Goal: Check status: Check status

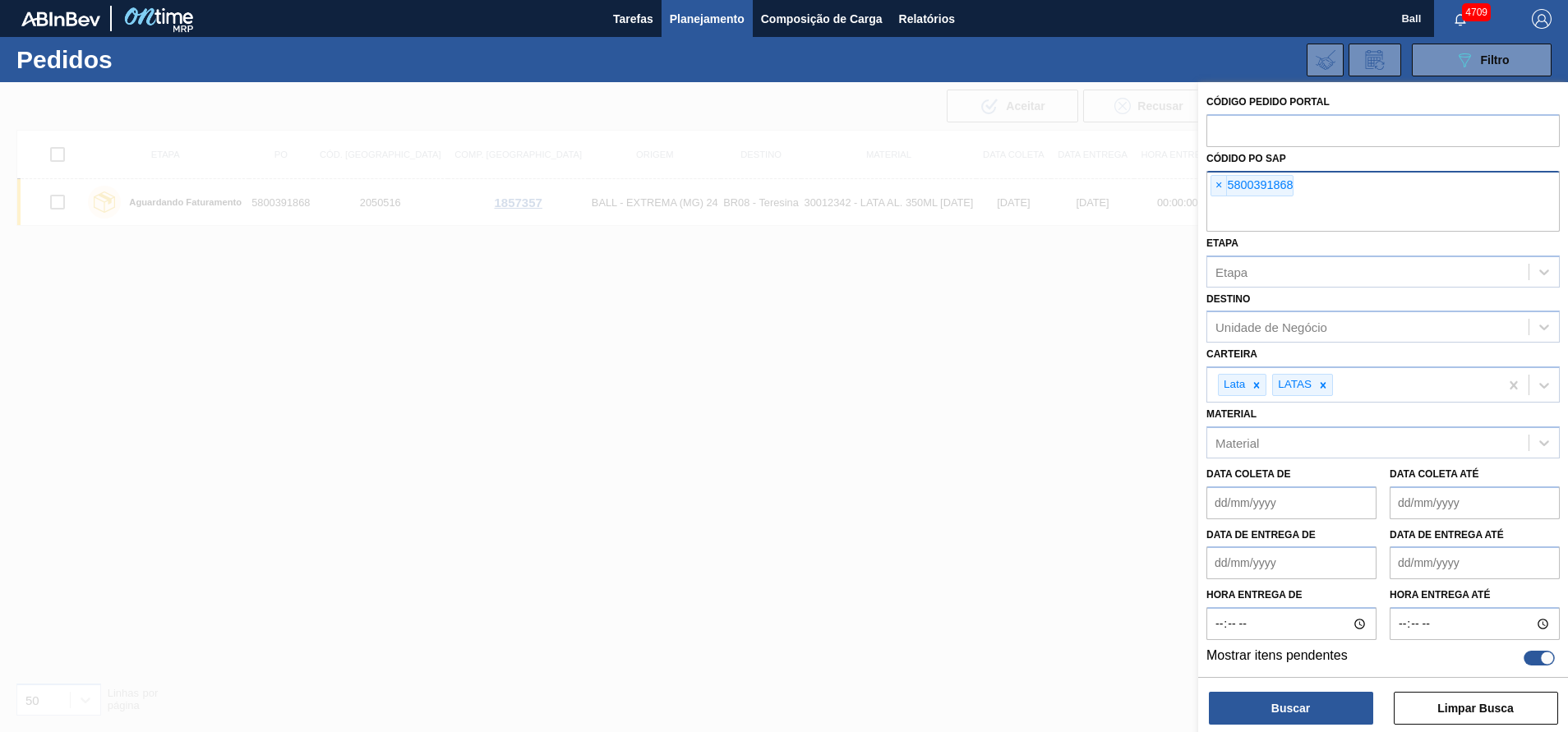
click at [1222, 175] on div "× 5800391868" at bounding box center [1252, 186] width 83 height 21
click at [1217, 190] on span "×" at bounding box center [1220, 186] width 16 height 20
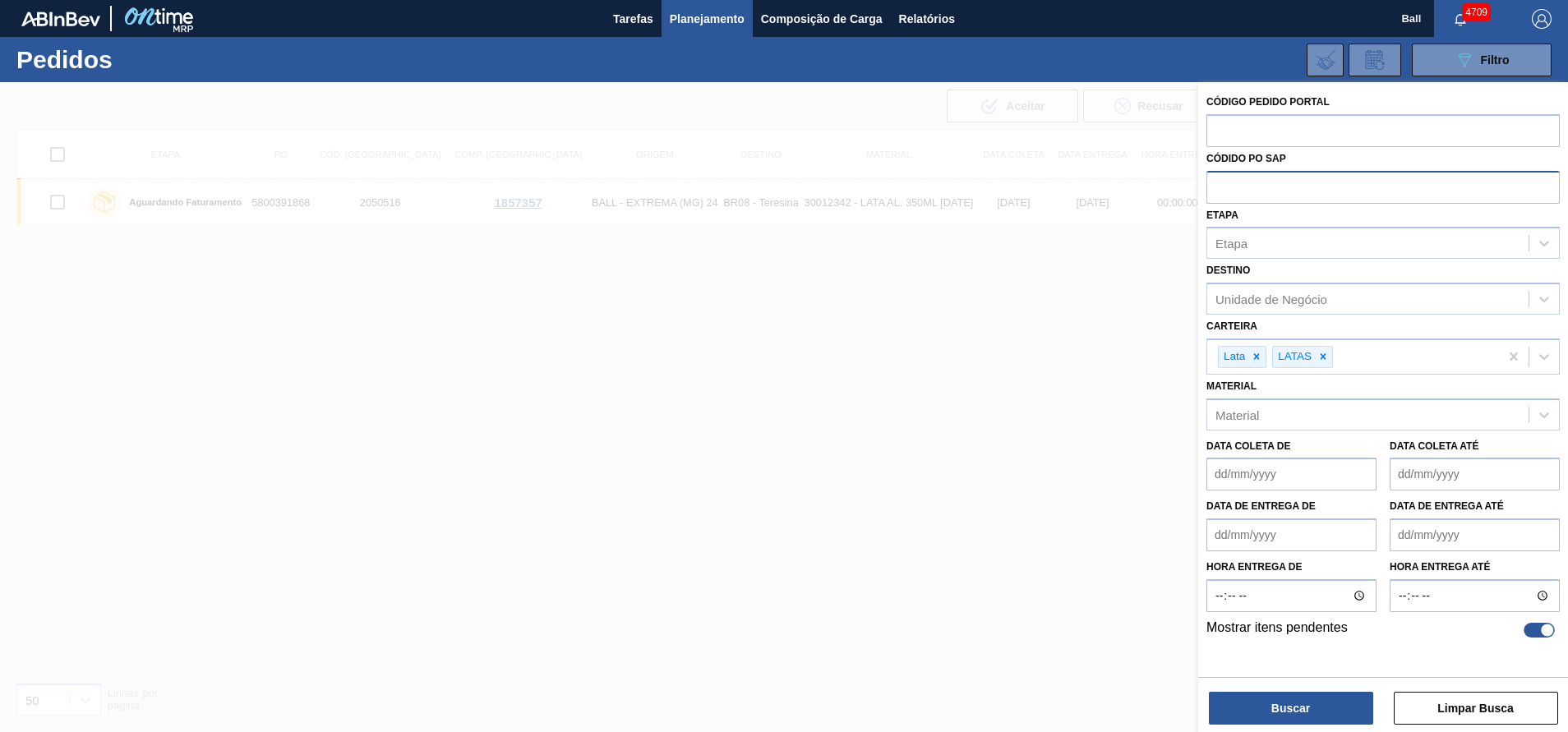
paste input "text"
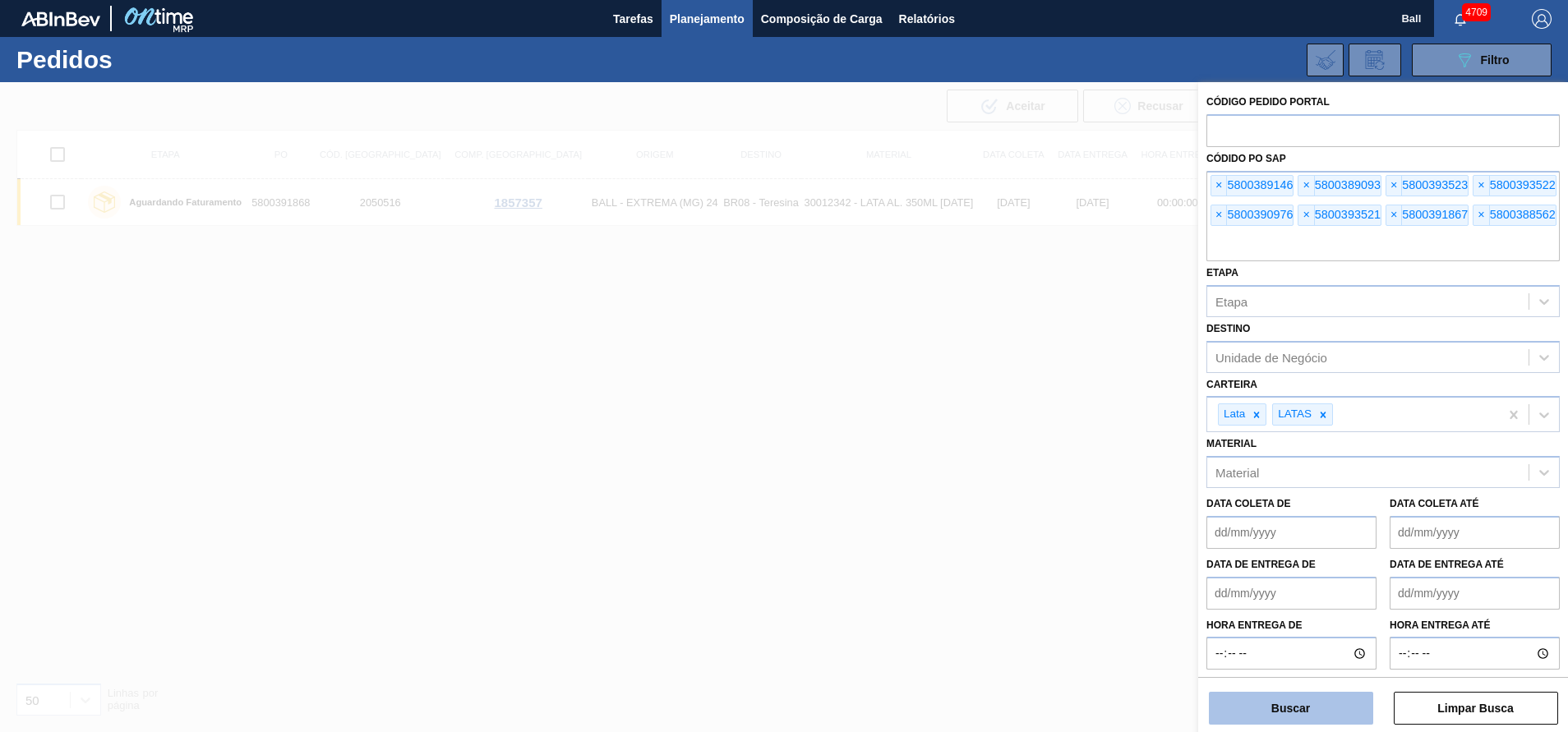
click at [1357, 716] on button "Buscar" at bounding box center [1291, 708] width 165 height 33
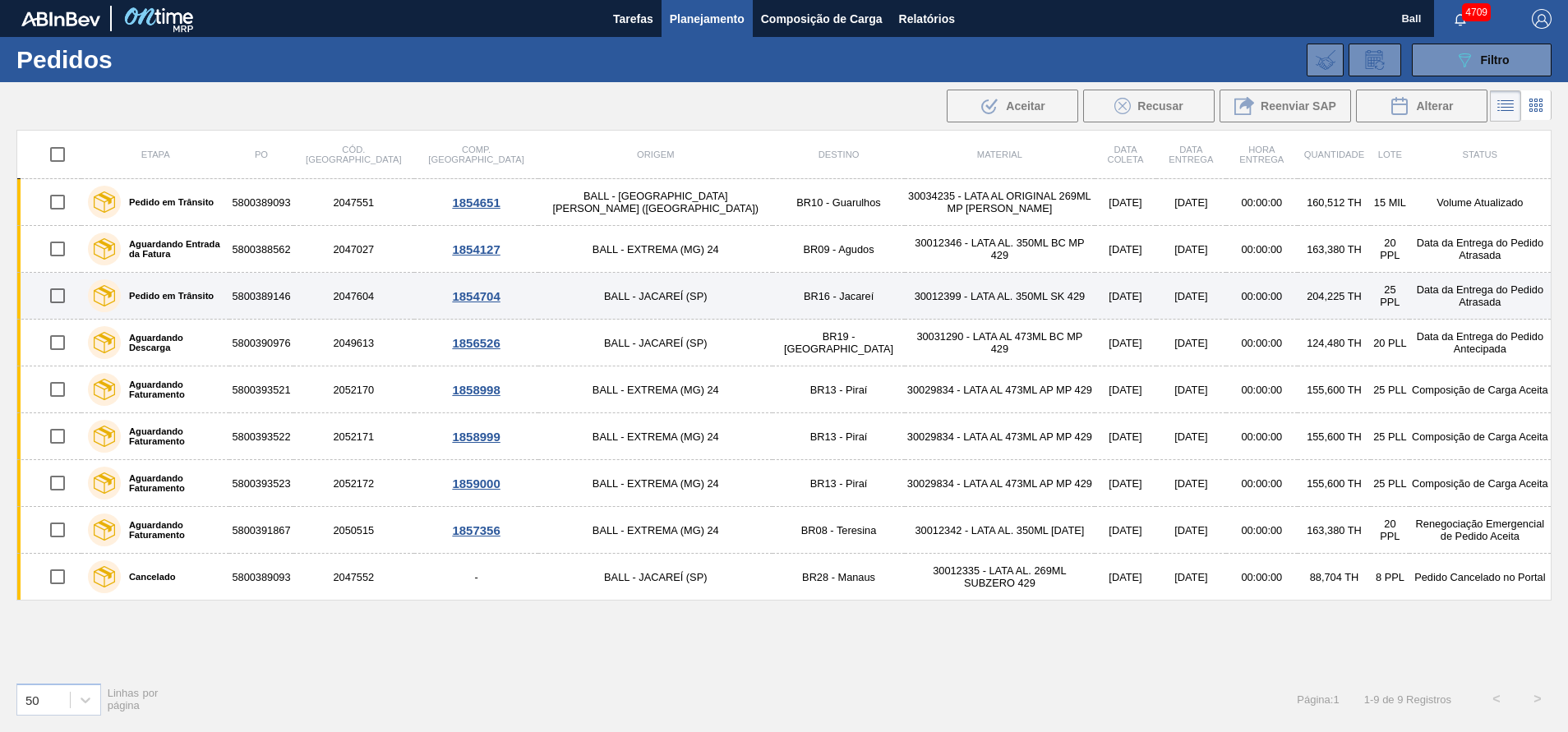
click at [61, 298] on input "checkbox" at bounding box center [57, 295] width 35 height 35
checkbox input "true"
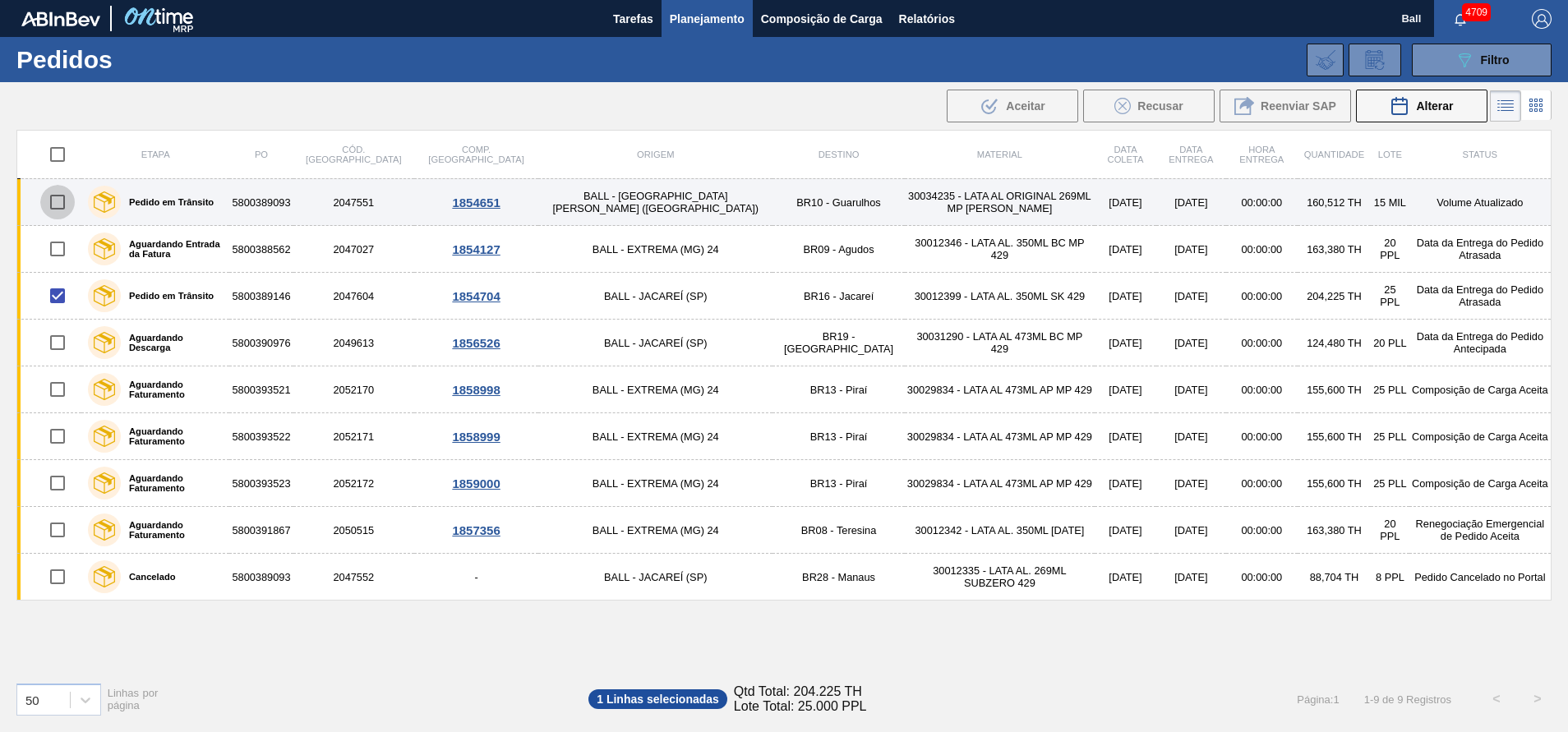
click at [54, 204] on input "checkbox" at bounding box center [57, 202] width 35 height 35
checkbox input "true"
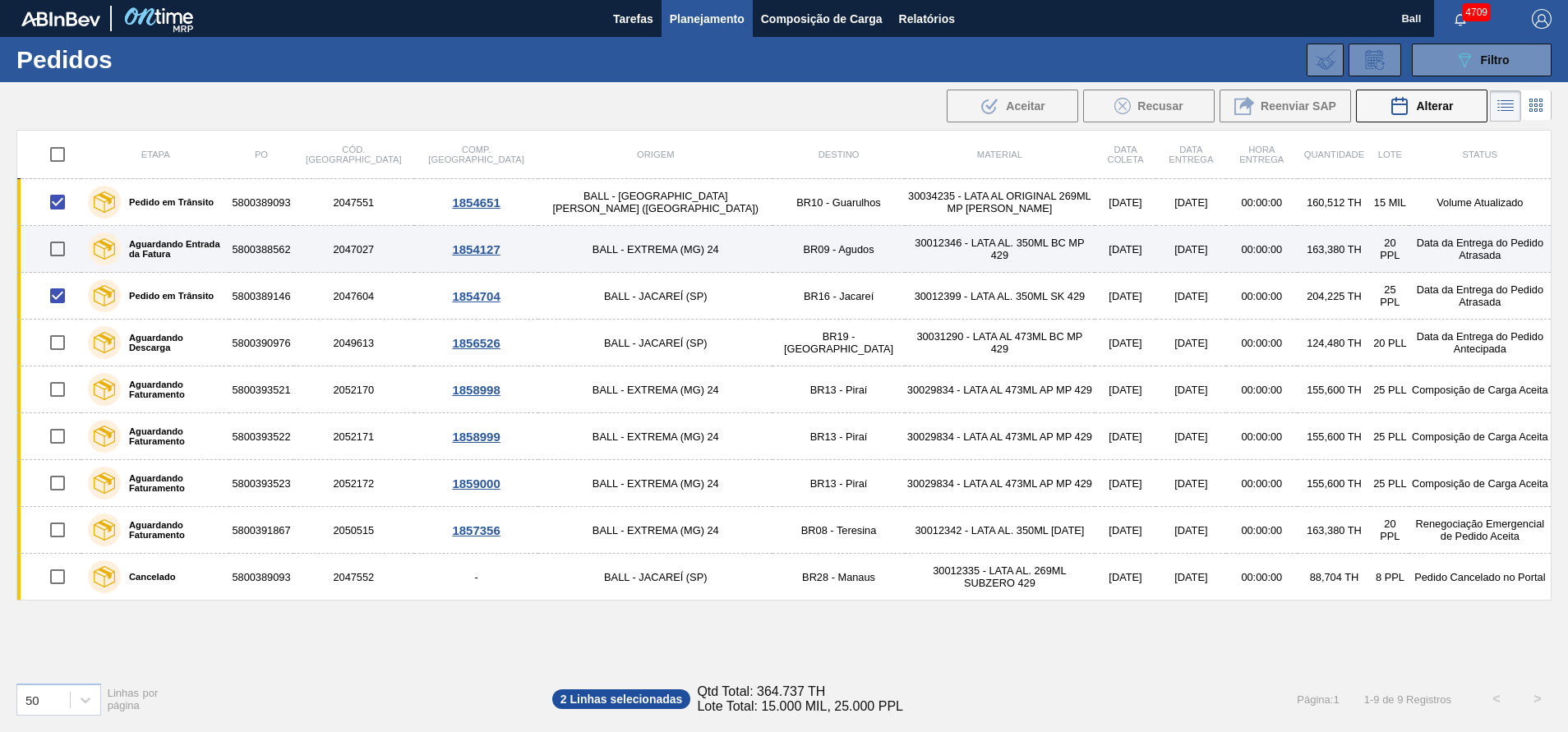
click at [60, 263] on input "checkbox" at bounding box center [57, 248] width 35 height 35
checkbox input "true"
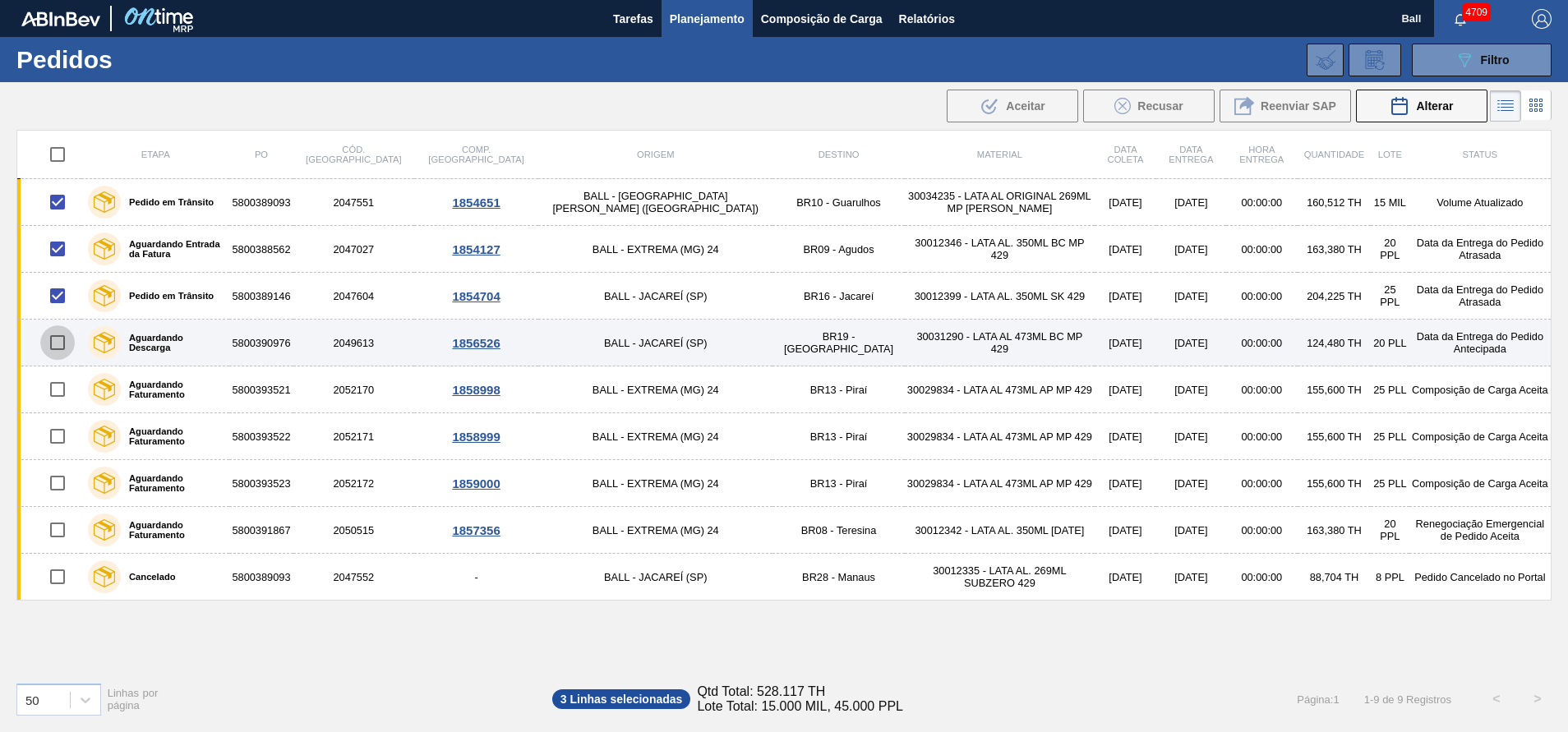
click at [61, 349] on input "checkbox" at bounding box center [57, 342] width 35 height 35
click at [60, 348] on input "checkbox" at bounding box center [57, 342] width 35 height 35
checkbox input "false"
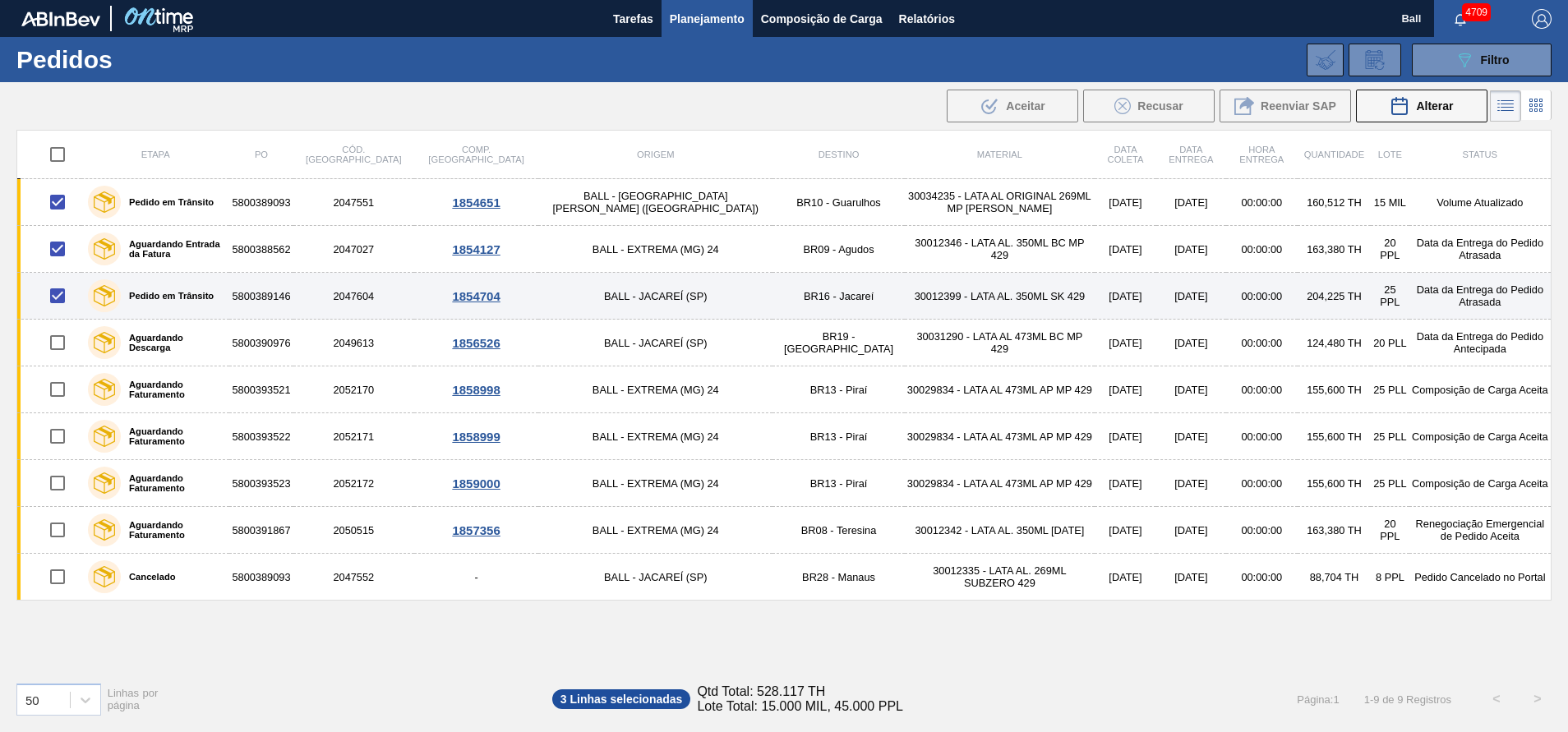
drag, startPoint x: 60, startPoint y: 302, endPoint x: 58, endPoint y: 285, distance: 17.1
click at [61, 300] on input "checkbox" at bounding box center [57, 295] width 35 height 35
checkbox input "false"
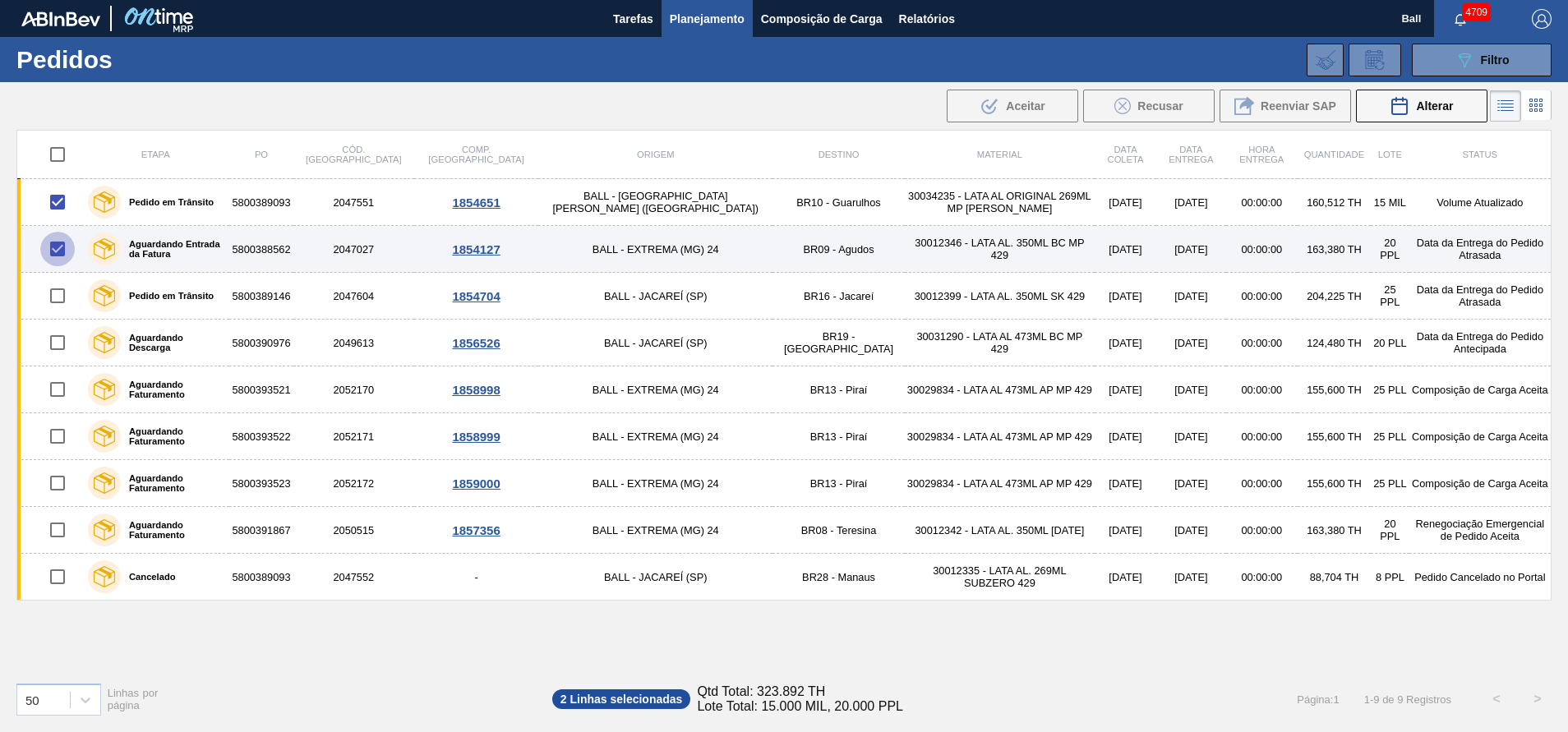
click at [61, 248] on input "checkbox" at bounding box center [57, 248] width 35 height 35
checkbox input "false"
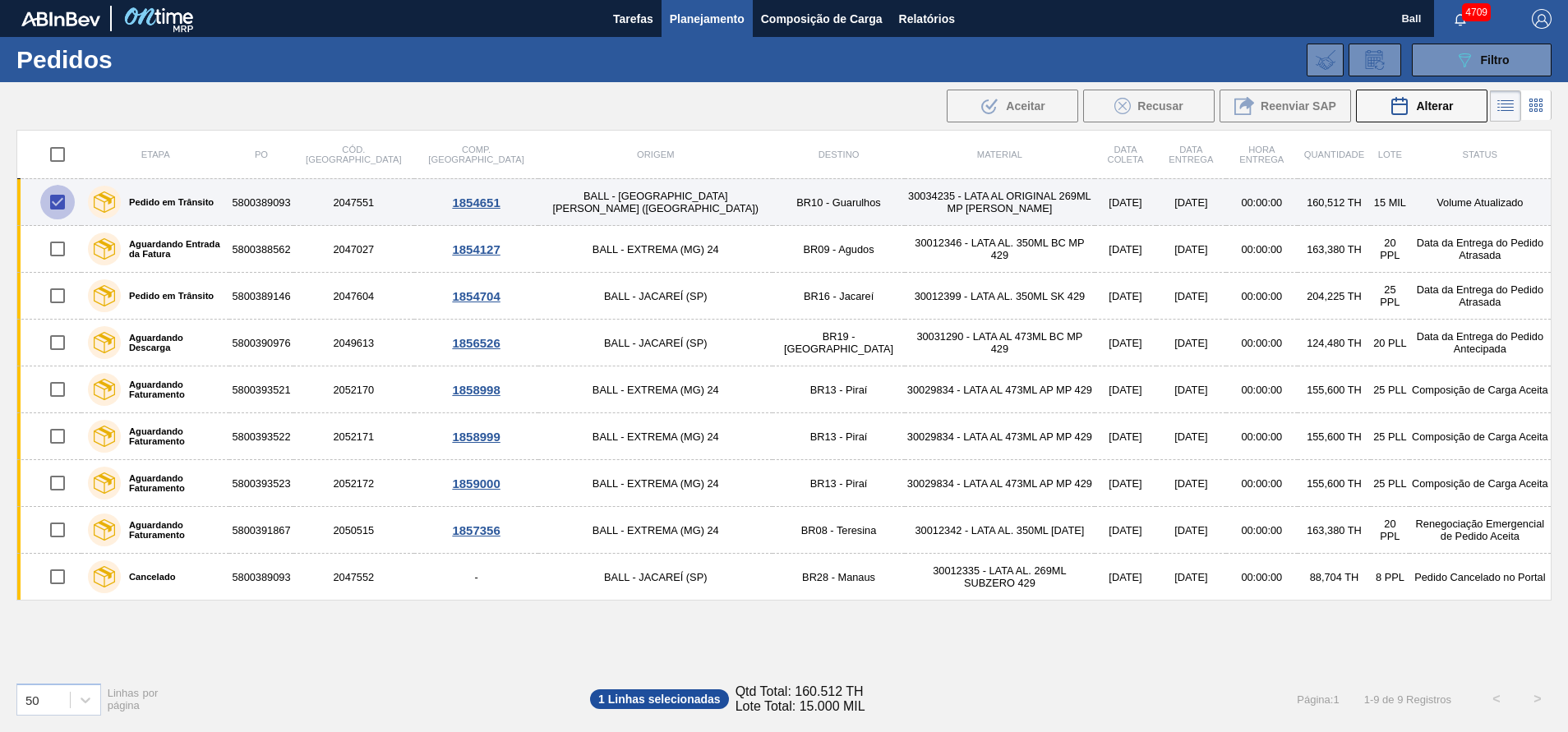
click at [56, 207] on input "checkbox" at bounding box center [57, 202] width 35 height 35
checkbox input "false"
